Goal: Find specific page/section: Find specific page/section

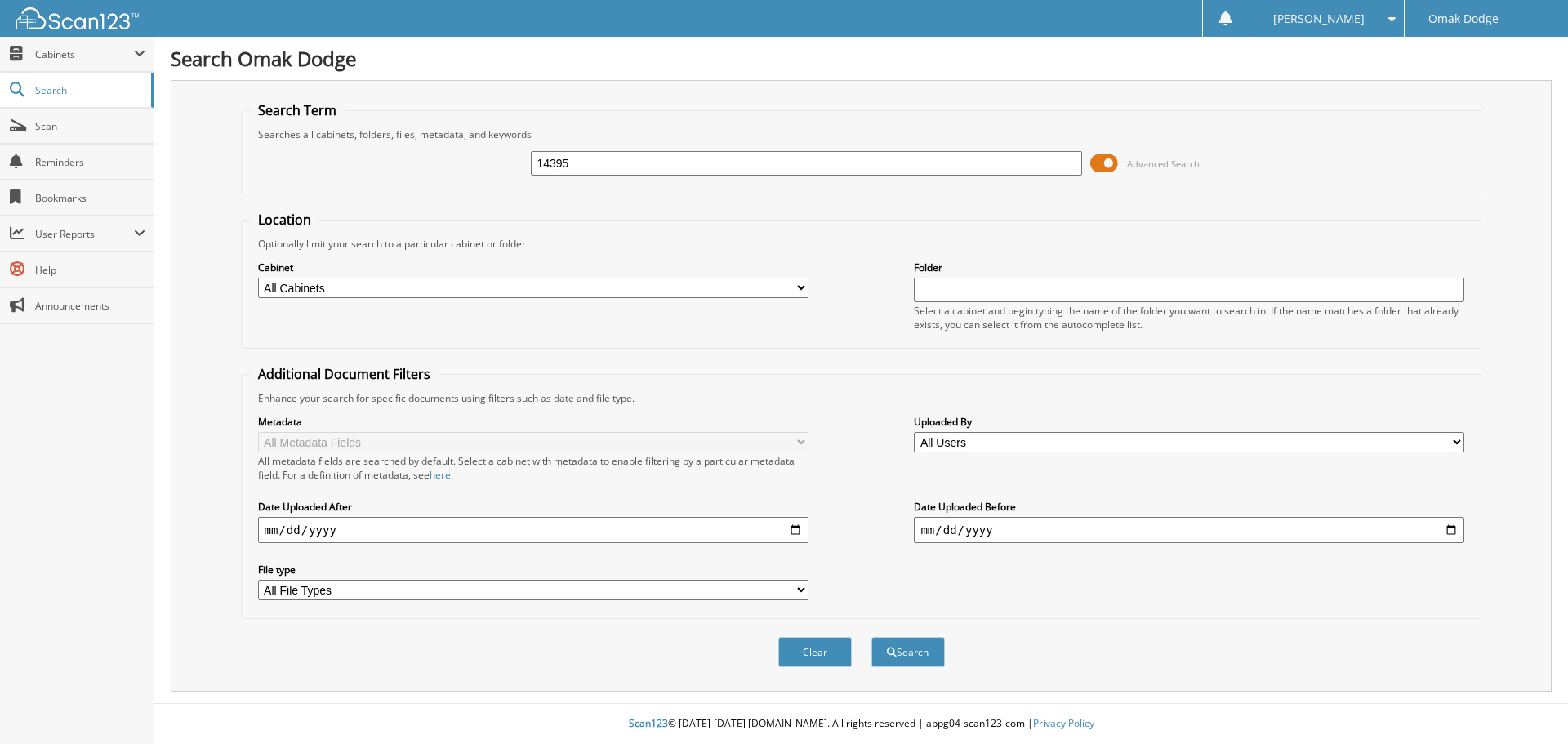
type input "14395"
click at [872, 637] on button "Search" at bounding box center [908, 652] width 74 height 30
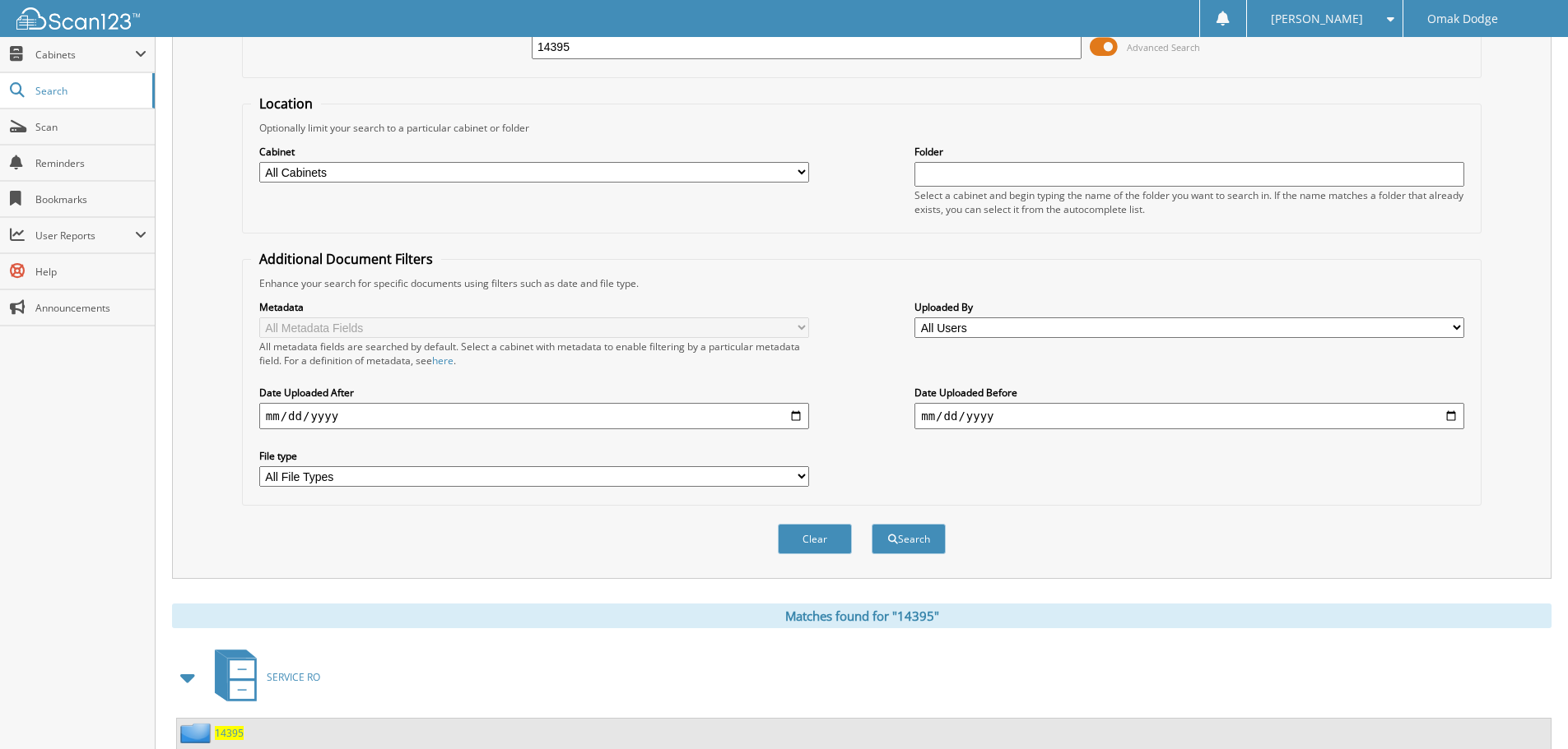
scroll to position [234, 0]
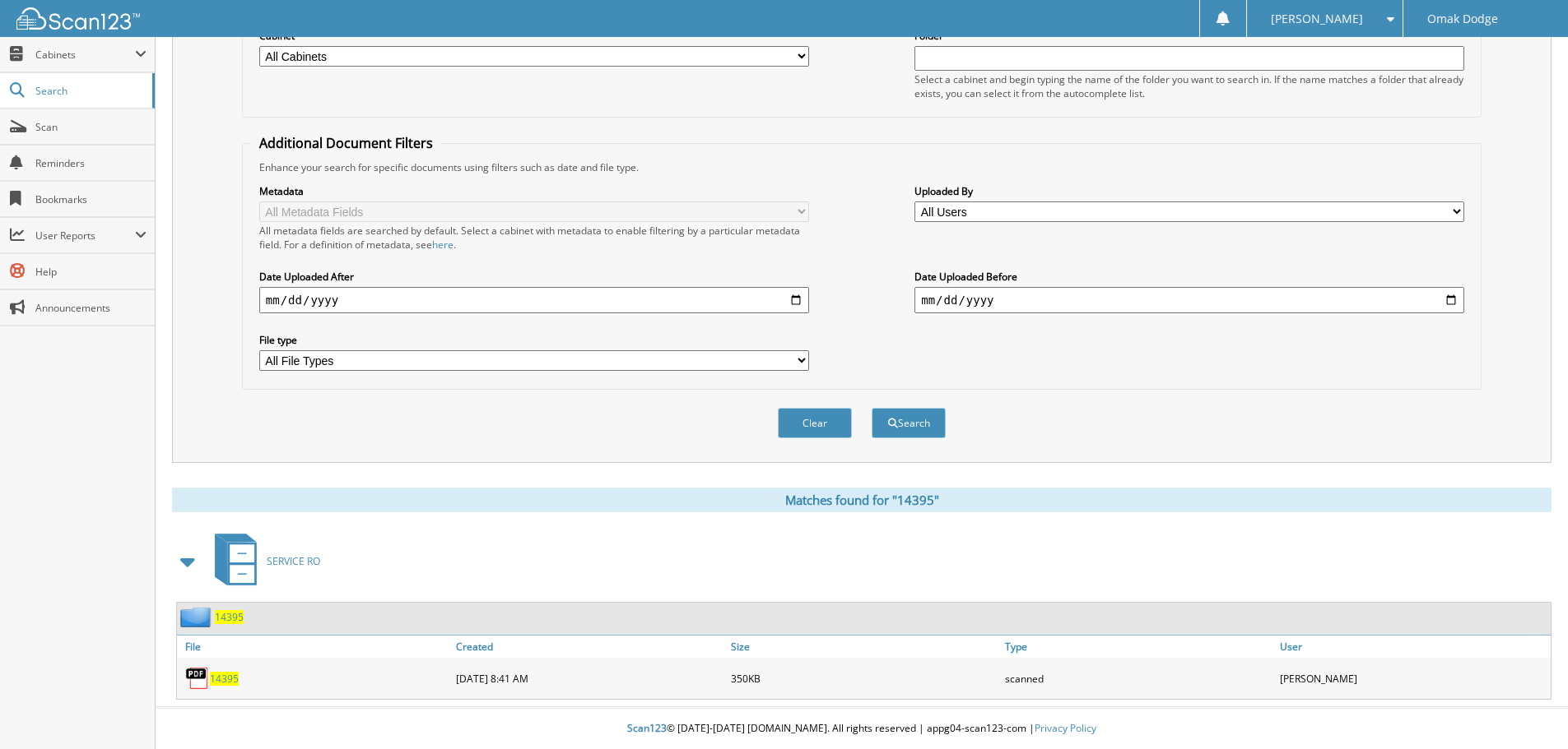
click at [231, 670] on div "14395" at bounding box center [314, 679] width 275 height 33
click at [219, 678] on span "14395" at bounding box center [224, 679] width 29 height 14
